Goal: Information Seeking & Learning: Learn about a topic

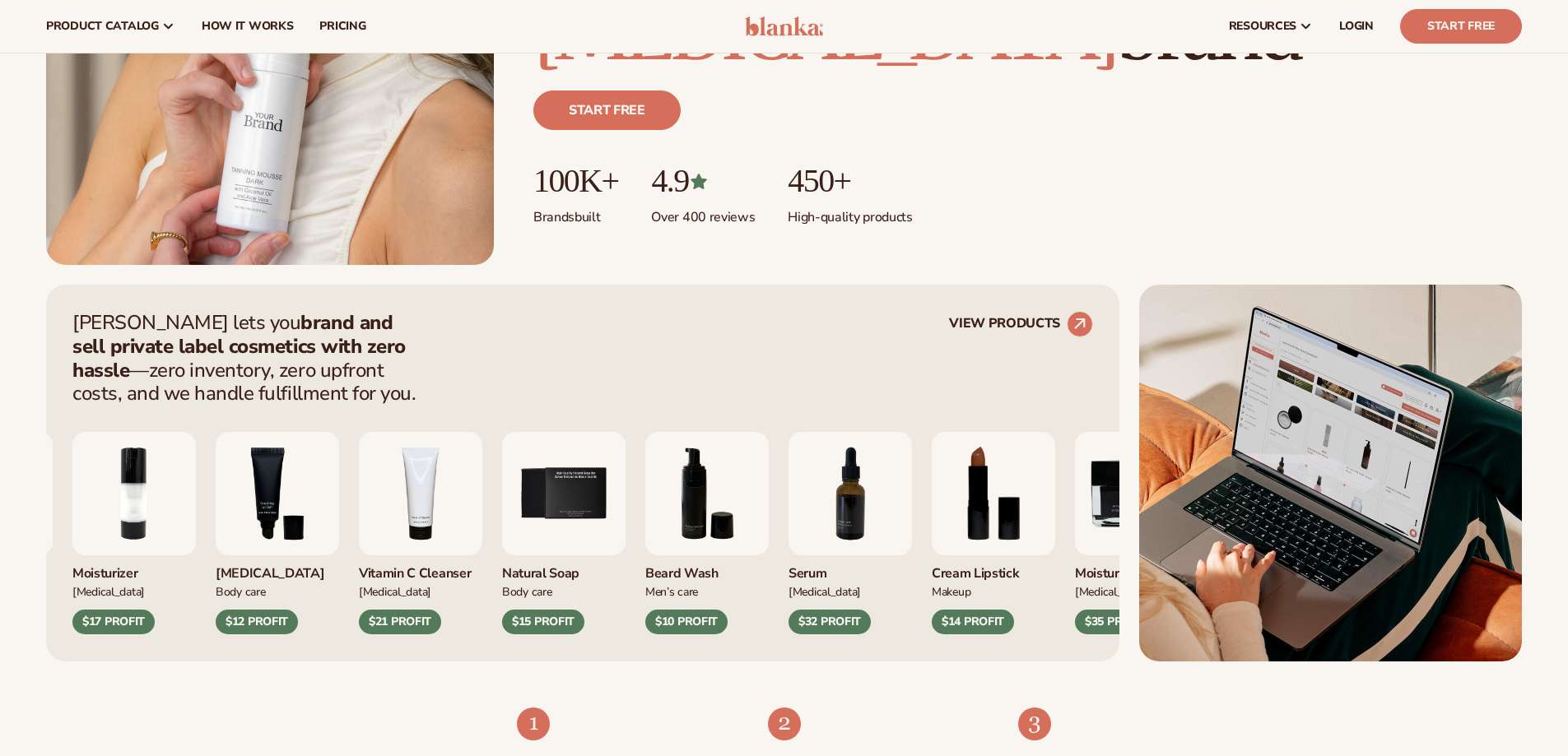
scroll to position [165, 0]
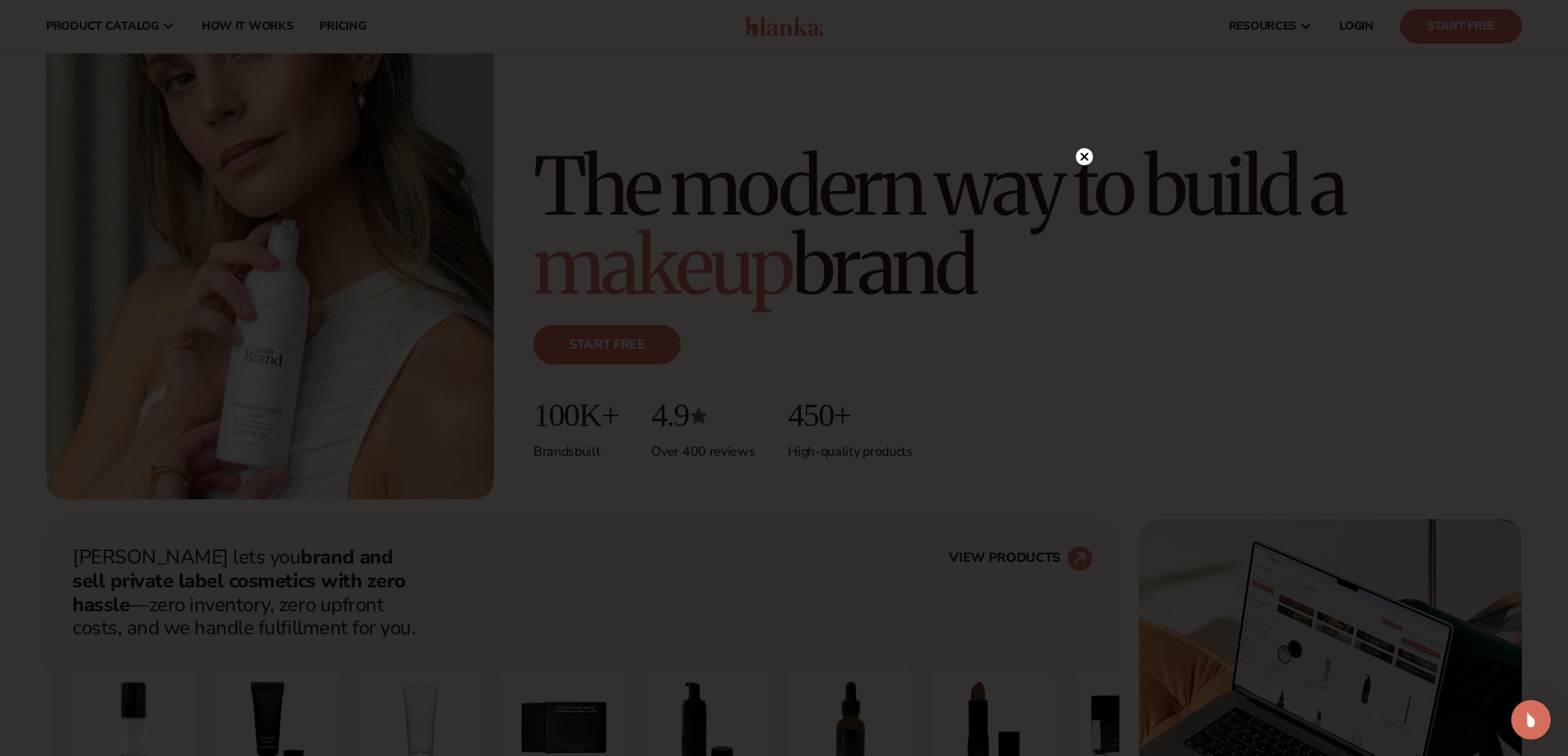
click at [1084, 160] on circle at bounding box center [1084, 157] width 18 height 18
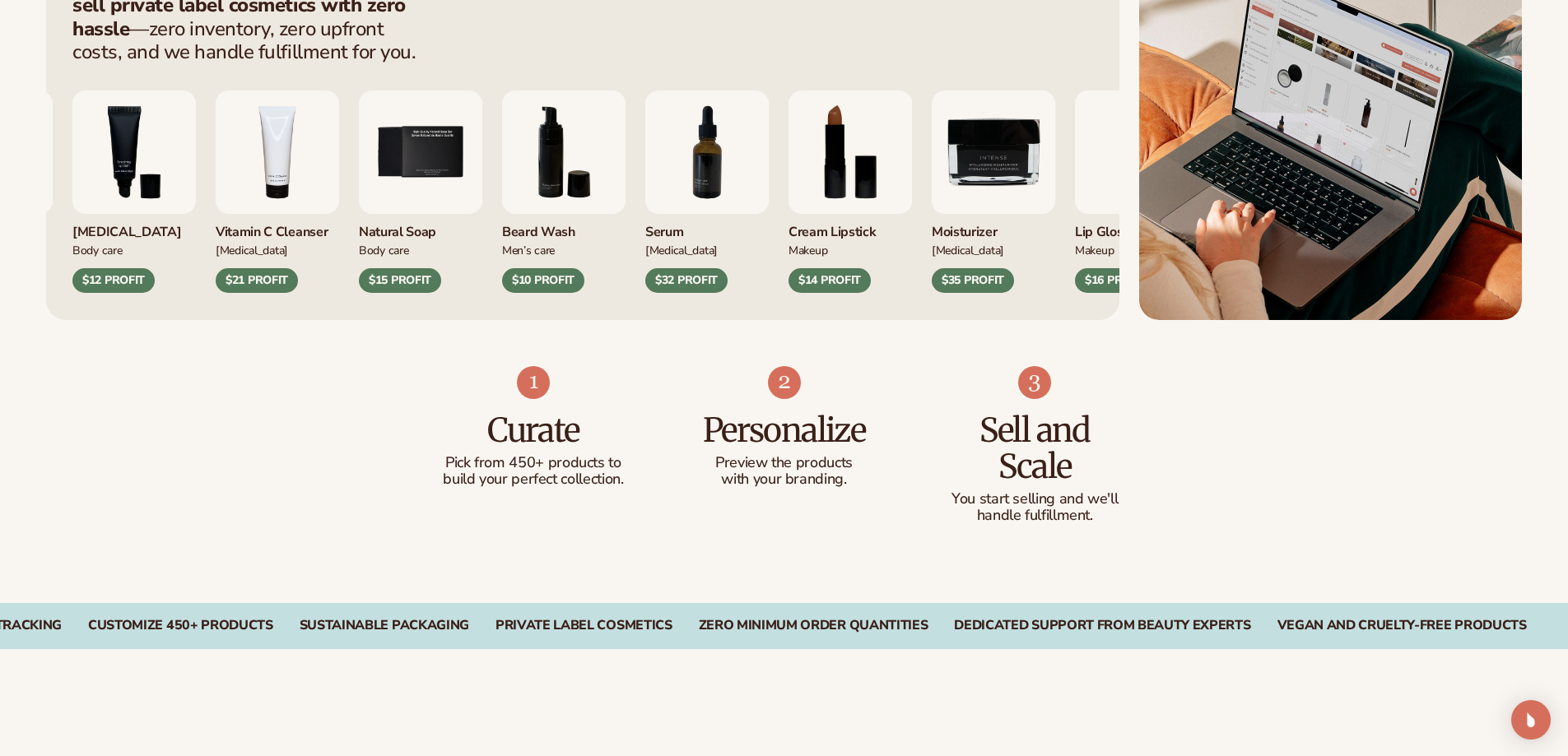
scroll to position [7516, 0]
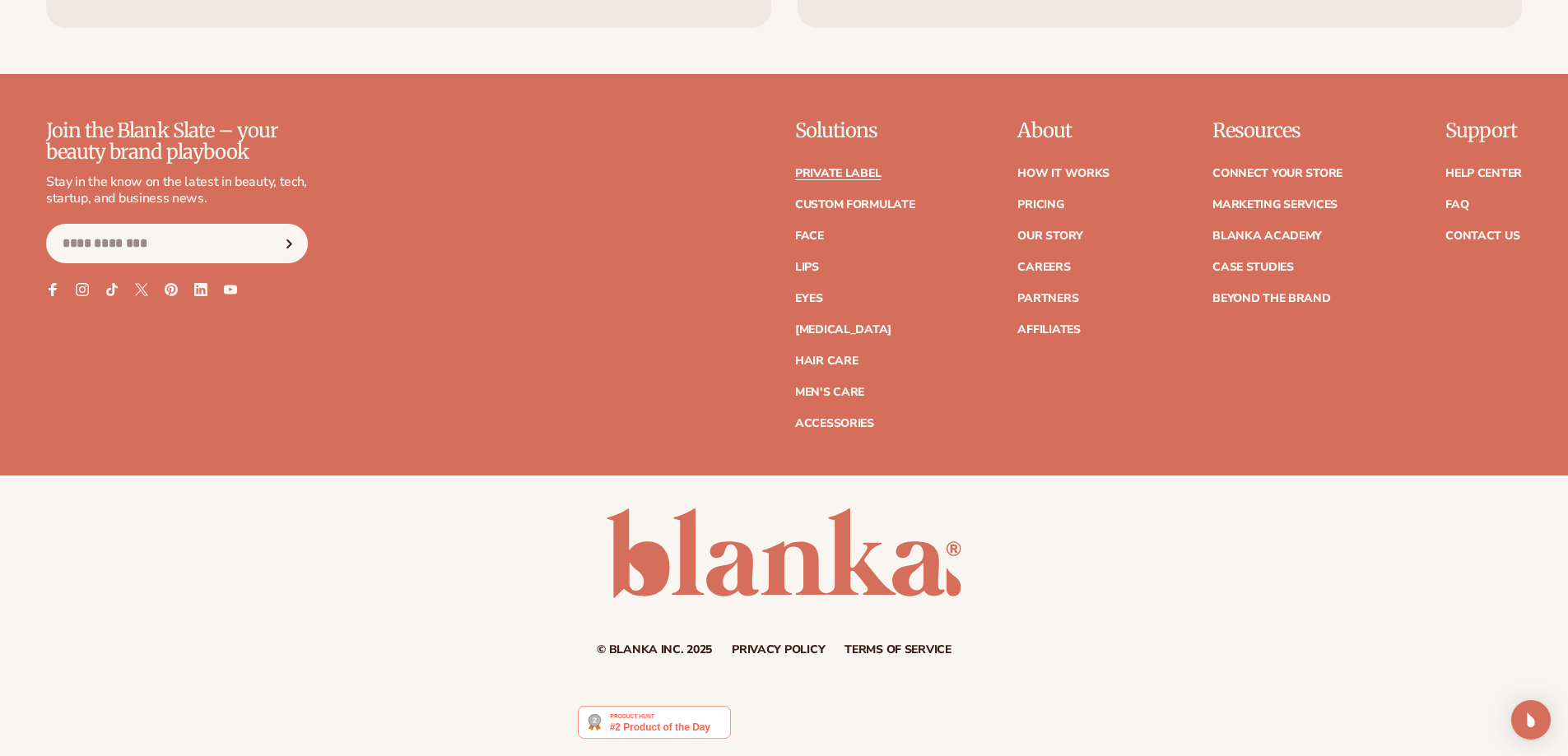
click at [830, 172] on link "Private label" at bounding box center [838, 173] width 85 height 12
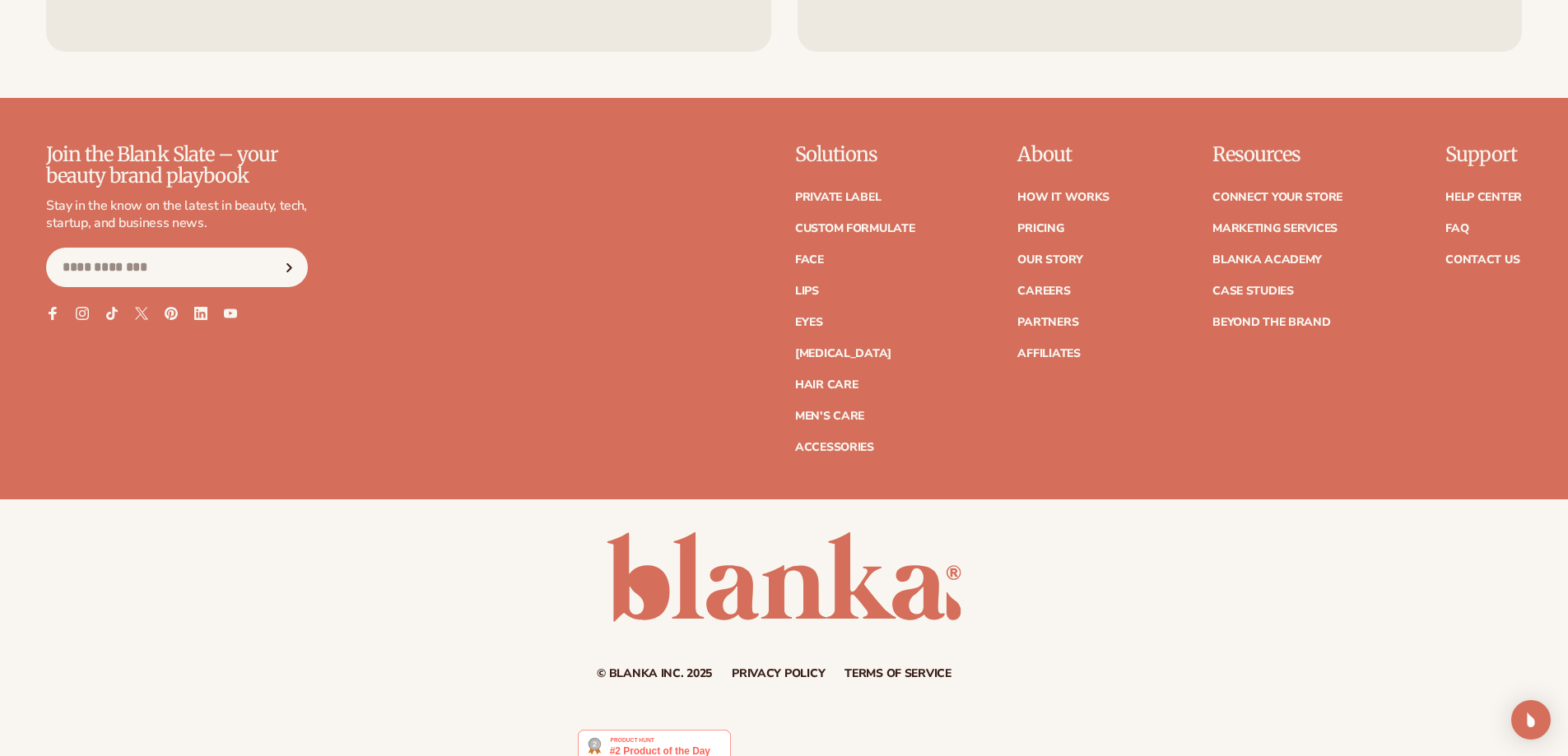
scroll to position [3246, 0]
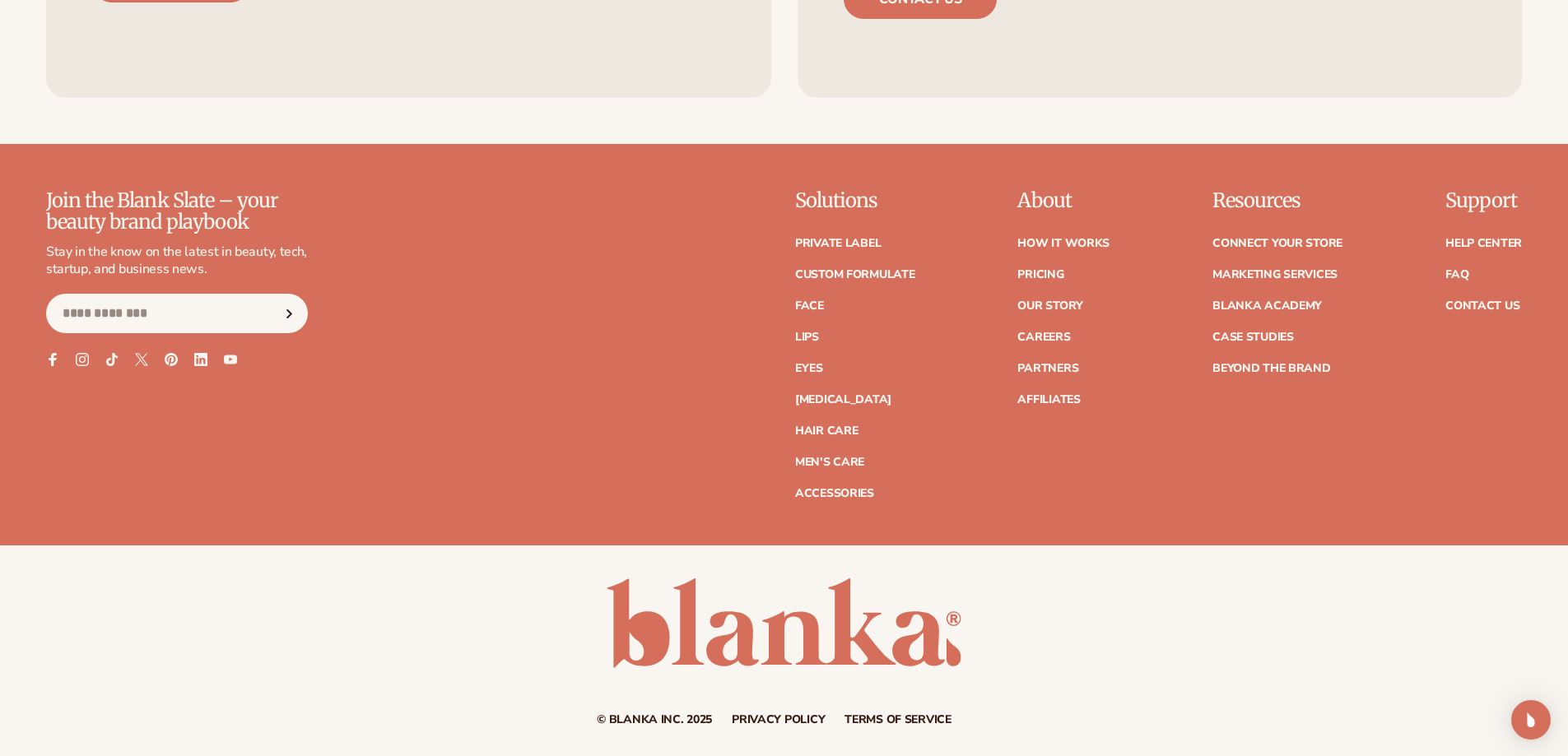
scroll to position [3246, 0]
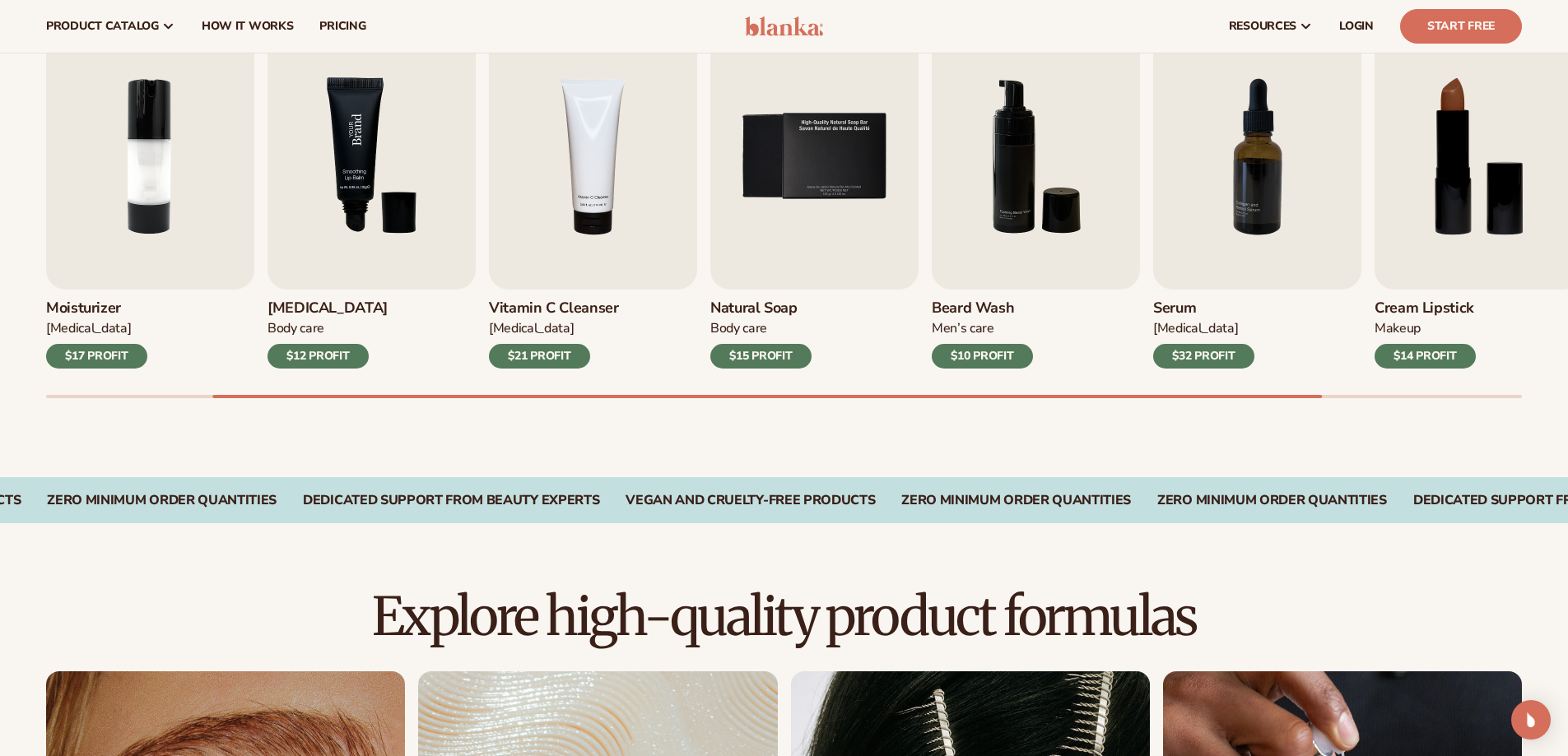
scroll to position [329, 0]
